Goal: Find contact information: Find contact information

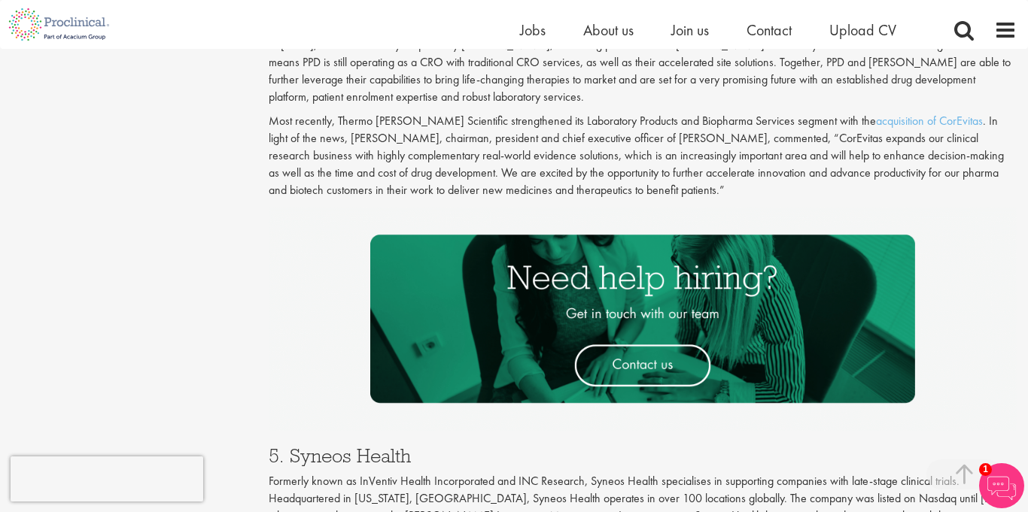
scroll to position [2220, 0]
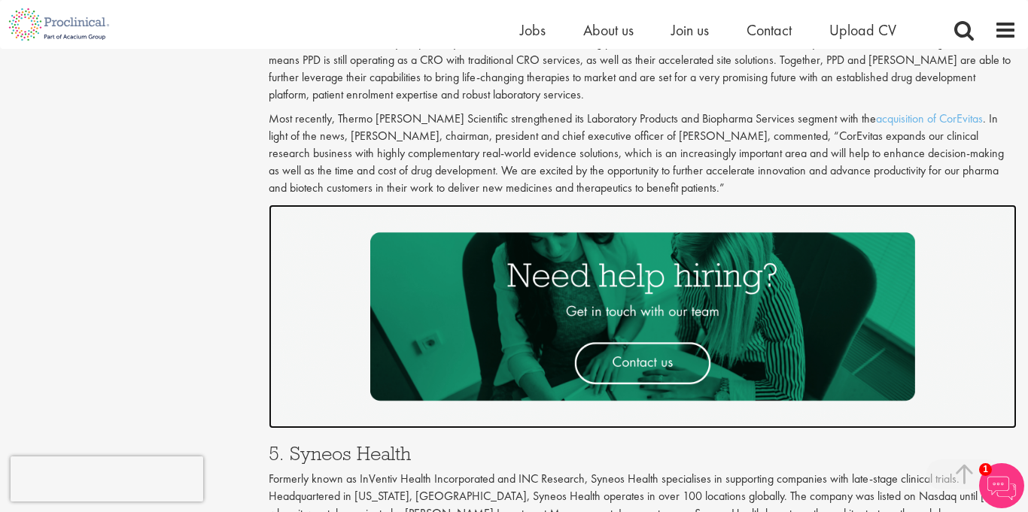
click at [656, 363] on img at bounding box center [643, 317] width 749 height 224
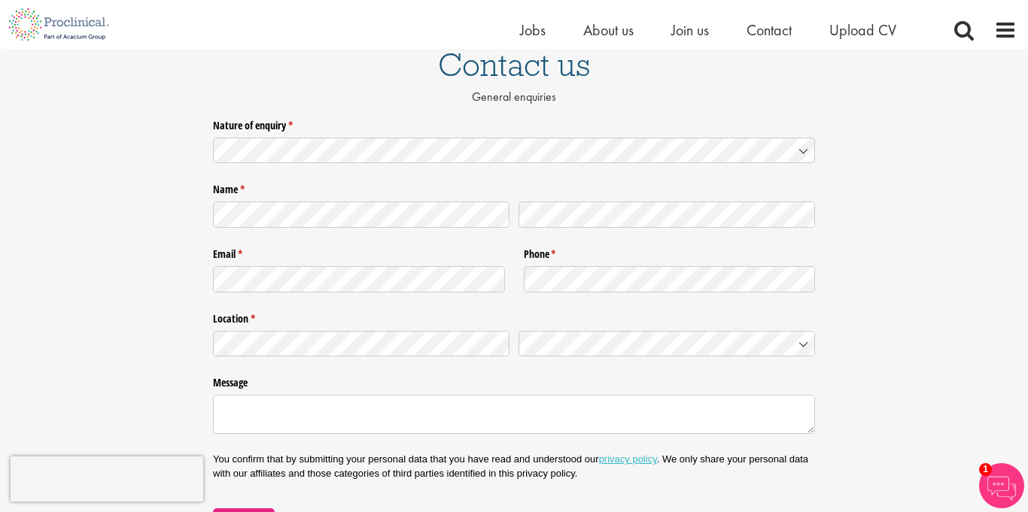
scroll to position [126, 0]
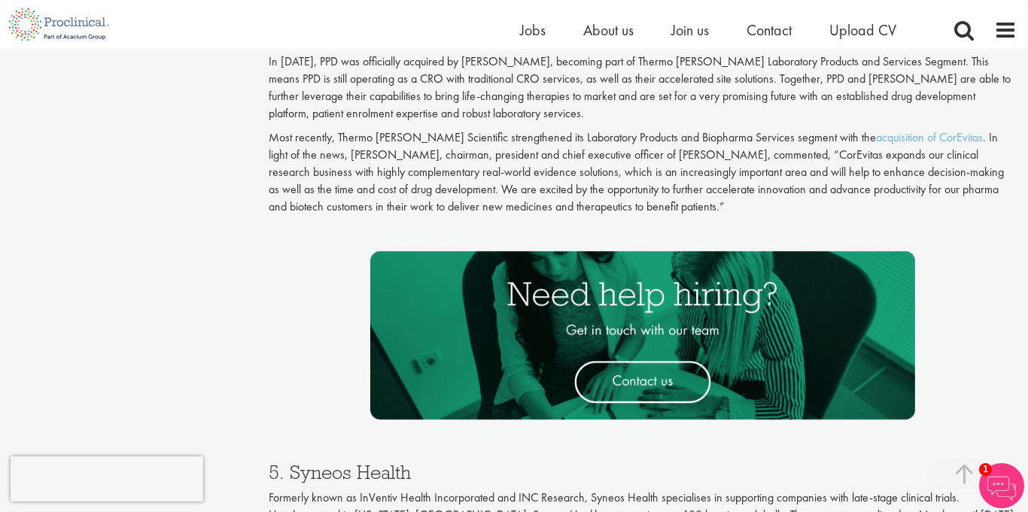
scroll to position [2147, 0]
